Goal: Navigation & Orientation: Find specific page/section

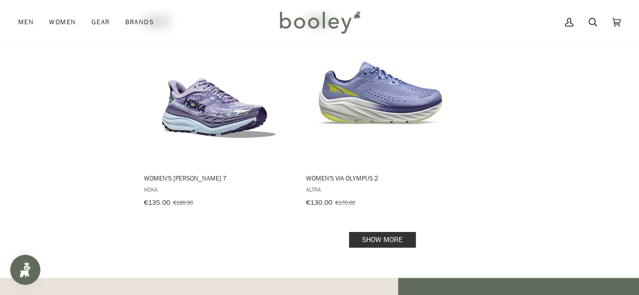
scroll to position [1429, 0]
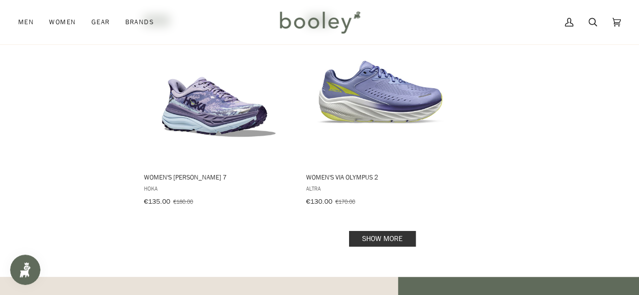
click at [362, 231] on link "Show more" at bounding box center [382, 239] width 67 height 16
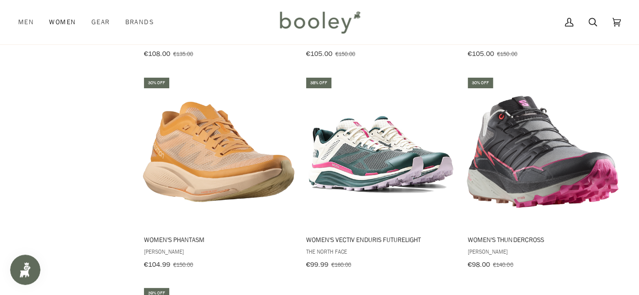
scroll to position [2628, 0]
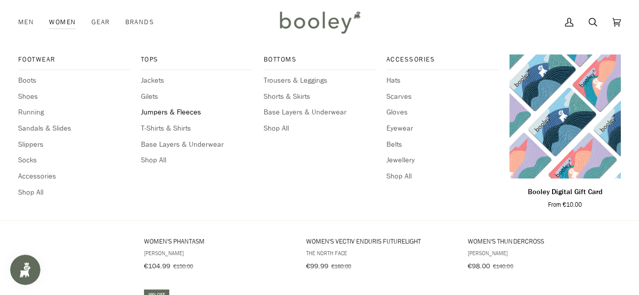
click at [156, 112] on span "Jumpers & Fleeces" at bounding box center [197, 112] width 112 height 11
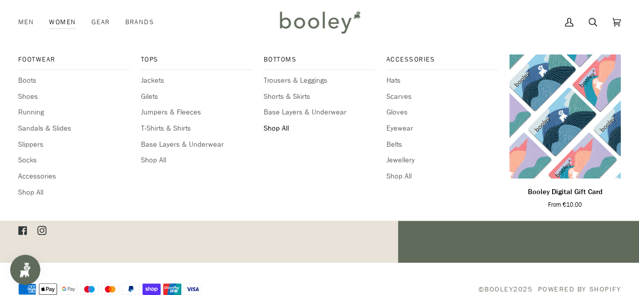
scroll to position [1676, 0]
click at [157, 110] on span "Jumpers & Fleeces" at bounding box center [197, 112] width 112 height 11
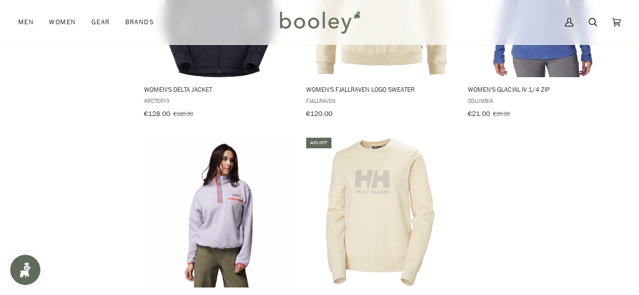
scroll to position [1323, 0]
